Goal: Check status: Check status

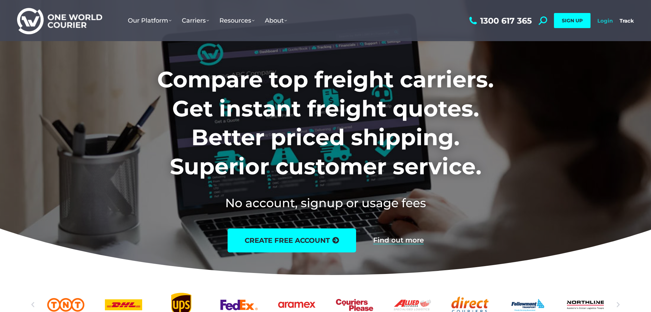
click at [603, 23] on link "Login" at bounding box center [605, 20] width 15 height 6
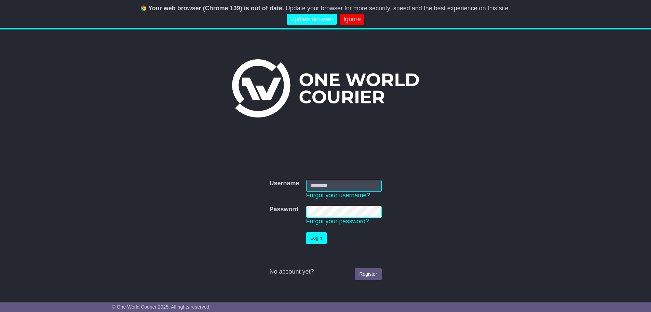
click at [342, 187] on input "Username" at bounding box center [344, 186] width 76 height 12
type input "**********"
click at [321, 241] on button "Login" at bounding box center [316, 238] width 21 height 12
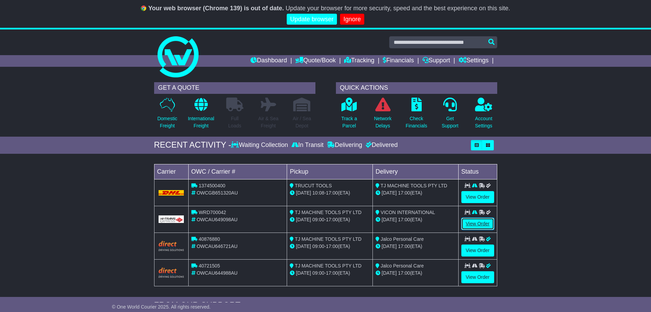
click at [475, 224] on link "View Order" at bounding box center [478, 223] width 33 height 12
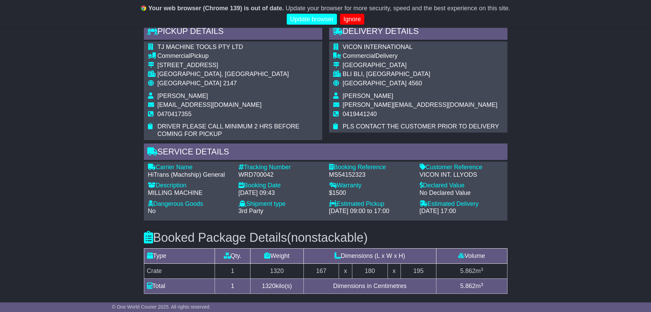
scroll to position [445, 0]
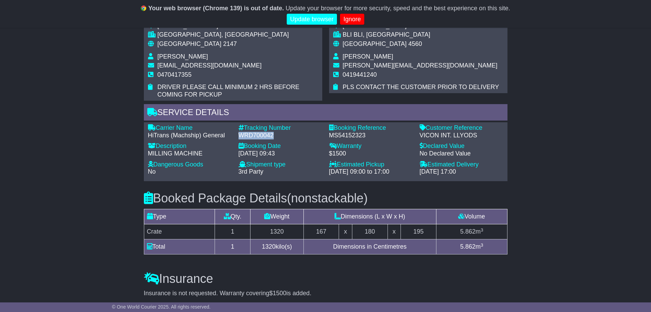
drag, startPoint x: 238, startPoint y: 133, endPoint x: 273, endPoint y: 134, distance: 35.6
click at [273, 134] on div "Tracking Number - WRD700042" at bounding box center [280, 131] width 91 height 15
copy div "WRD700042"
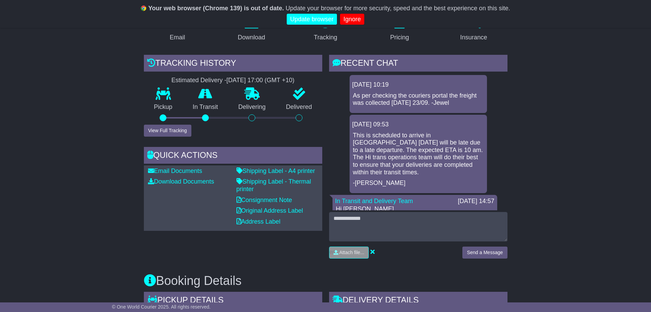
scroll to position [0, 0]
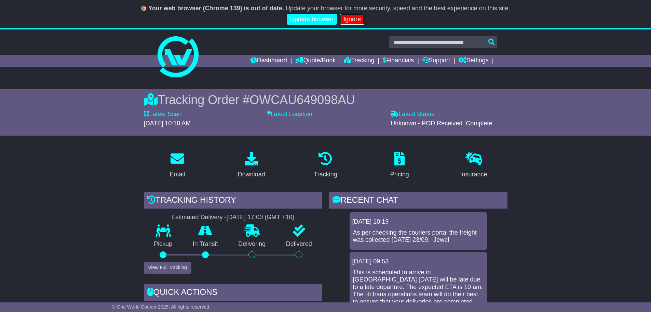
click at [357, 16] on link "Ignore" at bounding box center [352, 19] width 24 height 11
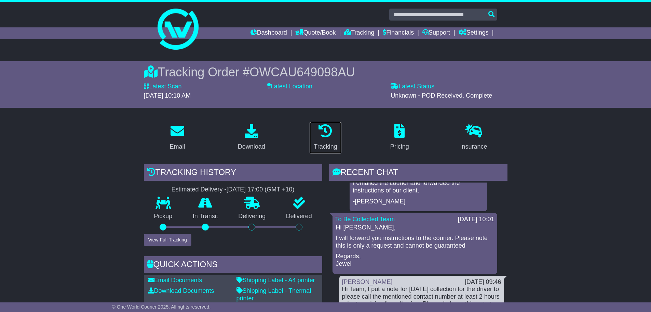
click at [327, 137] on icon at bounding box center [326, 131] width 14 height 14
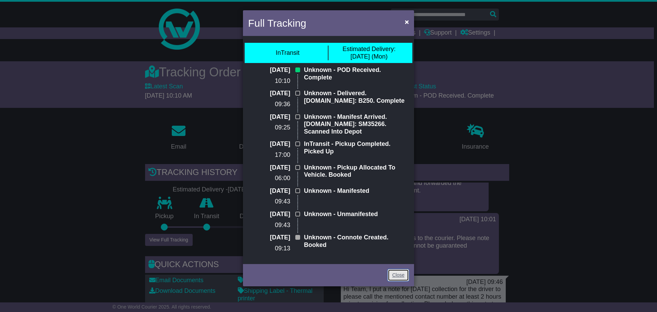
click at [393, 273] on link "Close" at bounding box center [397, 275] width 21 height 12
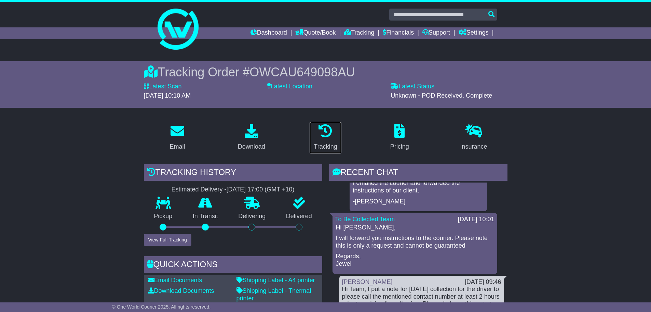
click at [327, 145] on div "Tracking" at bounding box center [325, 146] width 23 height 9
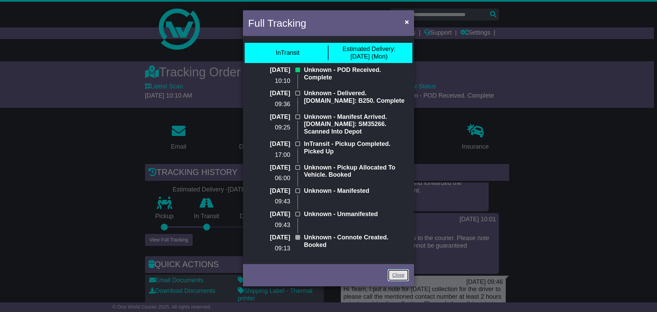
click at [399, 278] on link "Close" at bounding box center [397, 275] width 21 height 12
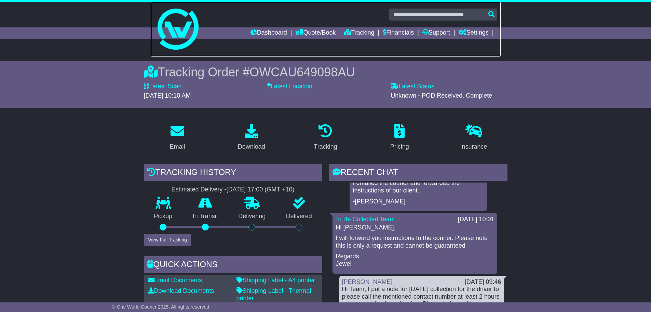
click at [276, 27] on link at bounding box center [326, 29] width 350 height 55
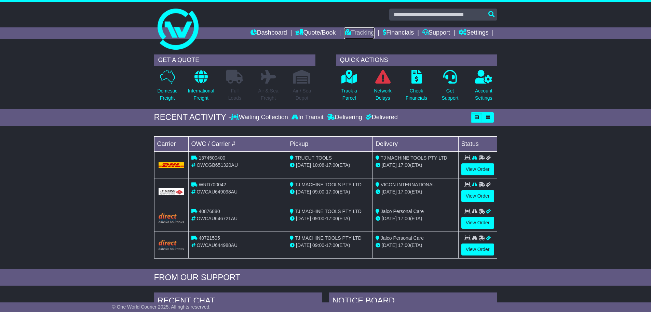
click at [356, 33] on link "Tracking" at bounding box center [359, 33] width 30 height 12
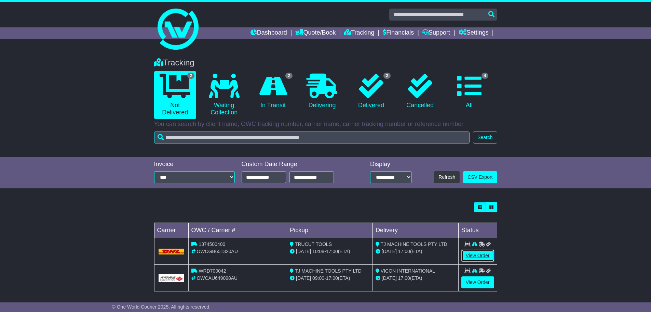
click at [478, 254] on link "View Order" at bounding box center [478, 255] width 33 height 12
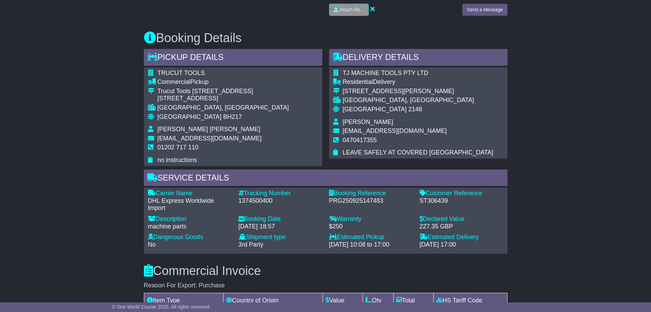
scroll to position [410, 0]
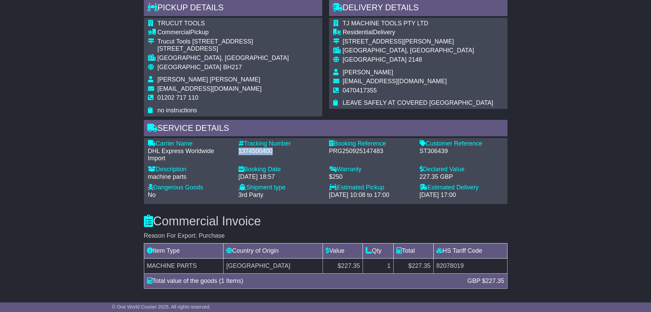
drag, startPoint x: 278, startPoint y: 147, endPoint x: 238, endPoint y: 152, distance: 40.9
click at [238, 152] on div "Tracking Number - 1374500400" at bounding box center [280, 151] width 91 height 22
copy div "1374500400"
